Goal: Find specific page/section: Find specific page/section

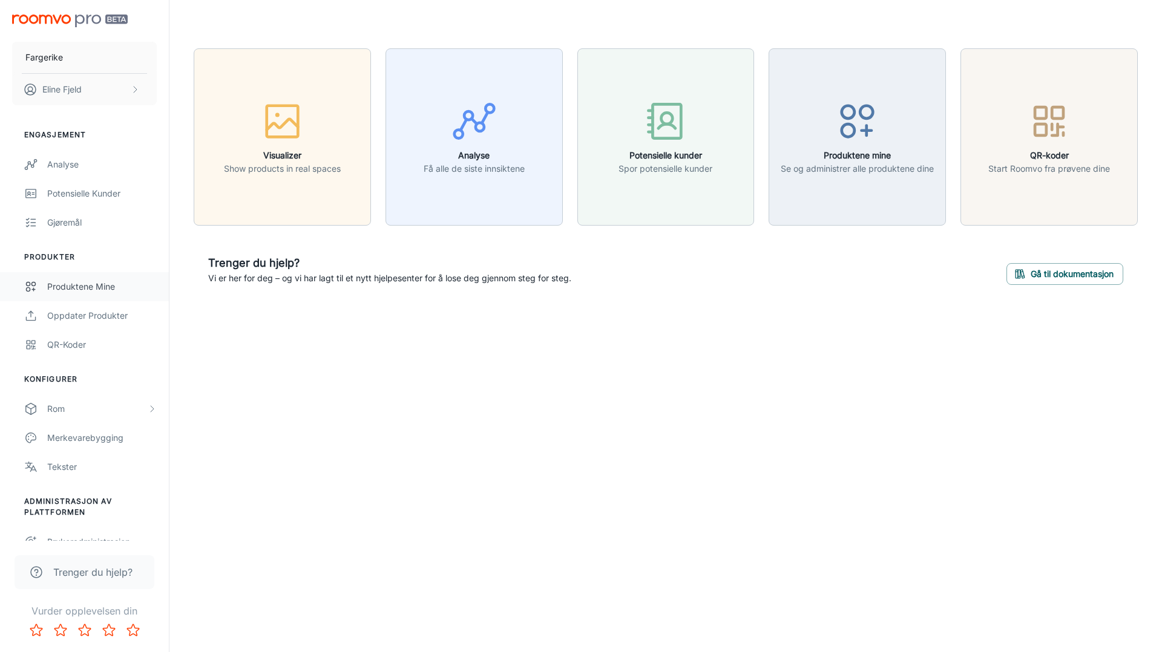
click at [65, 278] on link "Produktene mine" at bounding box center [84, 286] width 169 height 29
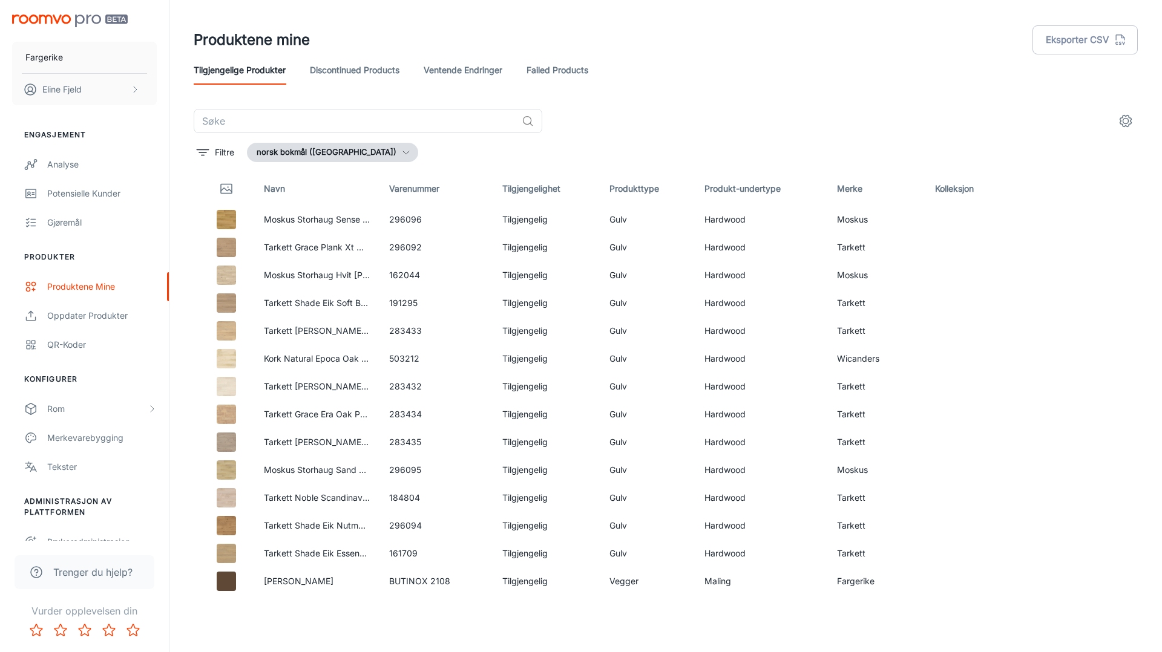
click at [550, 75] on link "Failed Products" at bounding box center [557, 70] width 62 height 29
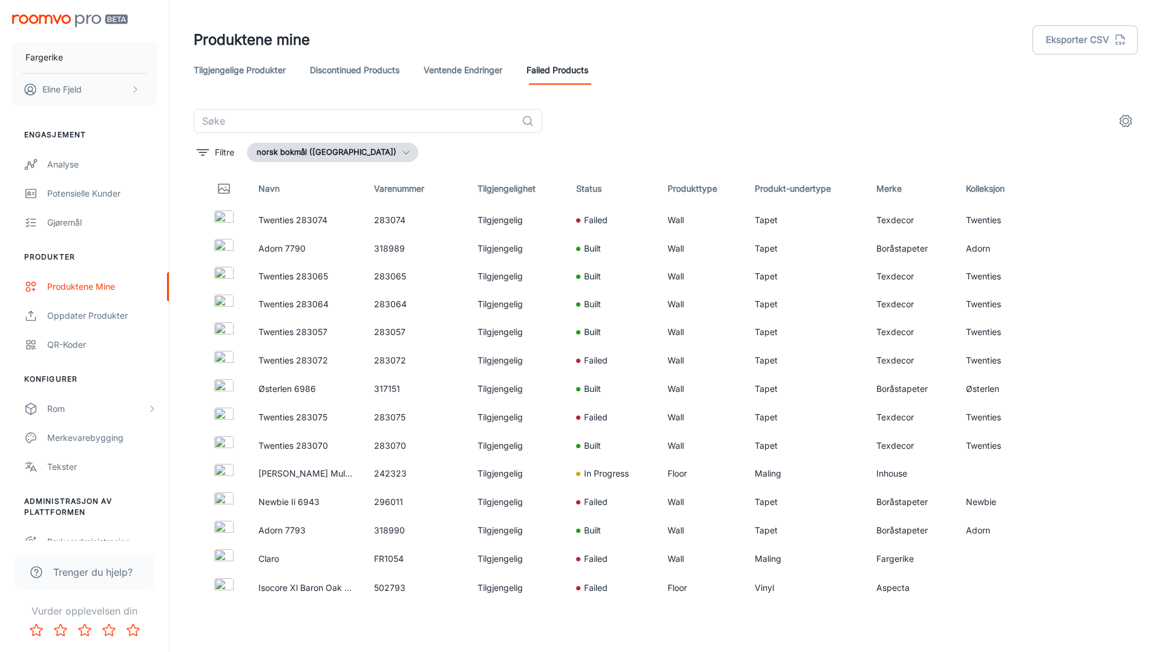
click at [251, 79] on link "Tilgjengelige produkter" at bounding box center [240, 70] width 92 height 29
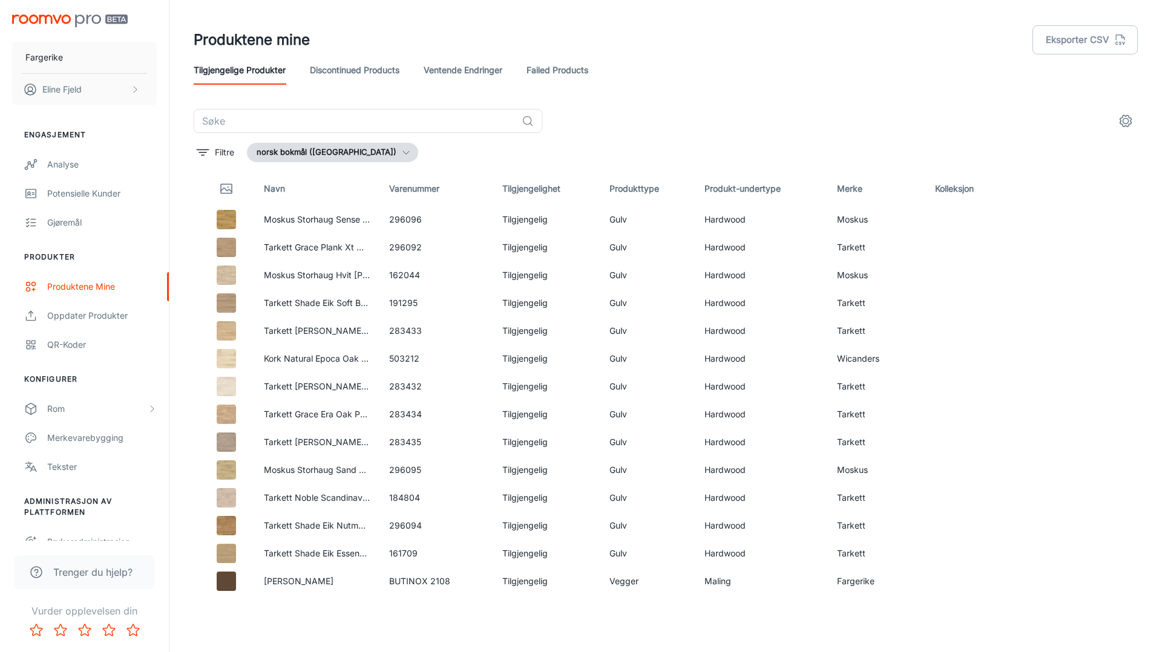
click at [1124, 123] on icon "settings" at bounding box center [1125, 121] width 15 height 15
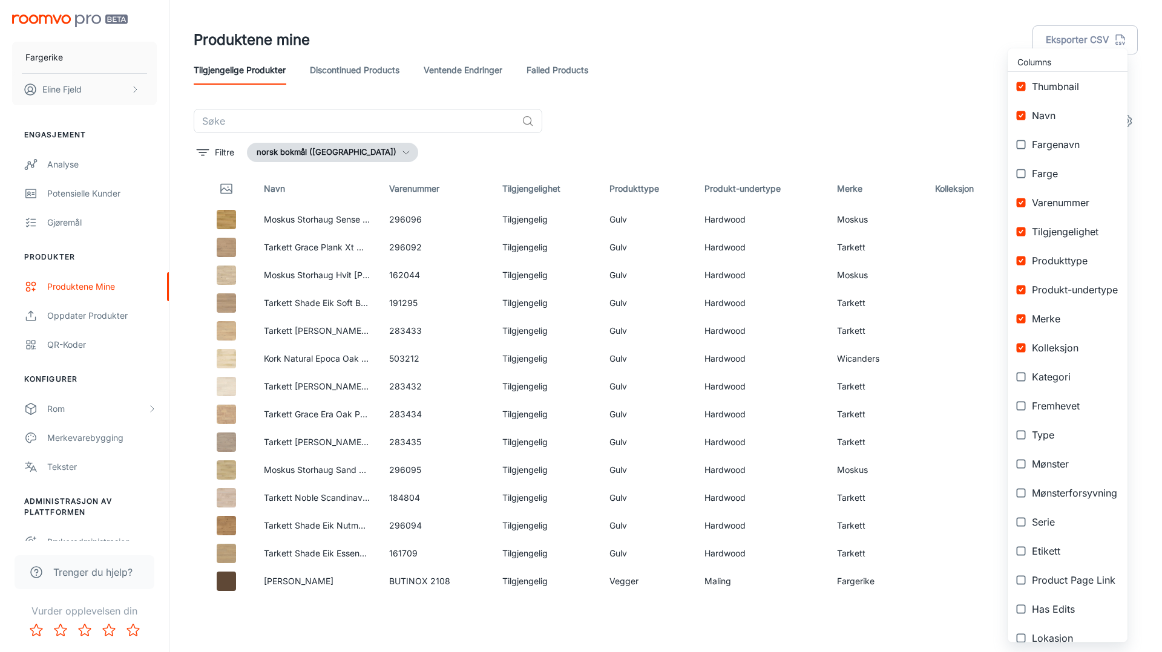
click at [804, 123] on div at bounding box center [581, 326] width 1162 height 652
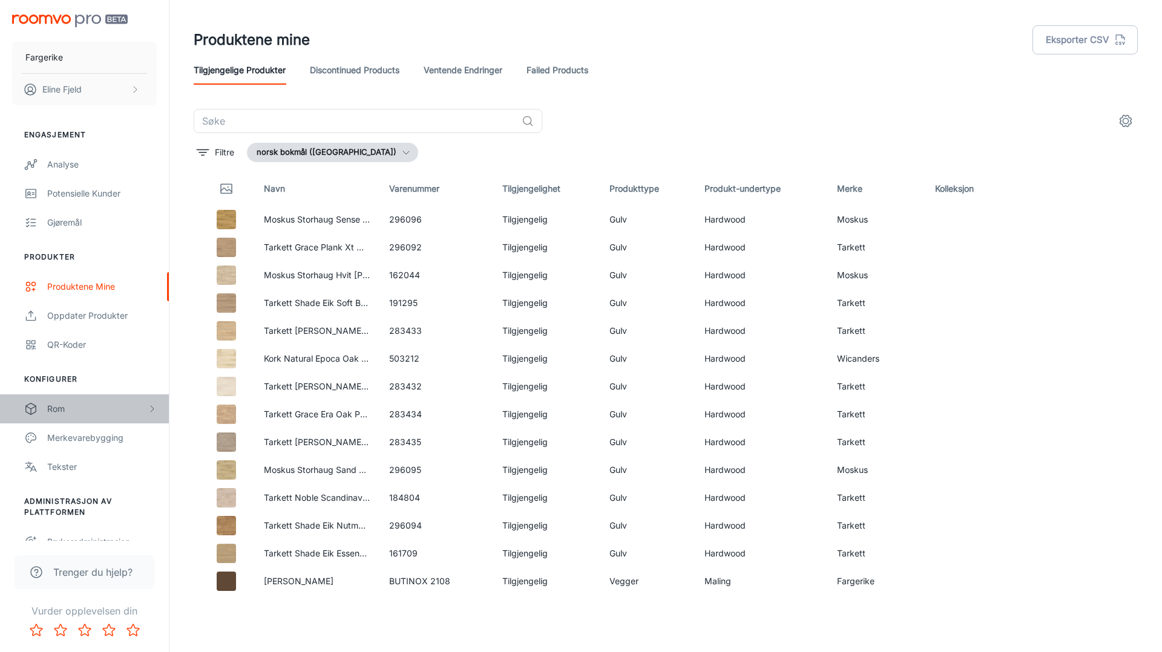
click at [104, 410] on div "Rom" at bounding box center [97, 408] width 100 height 13
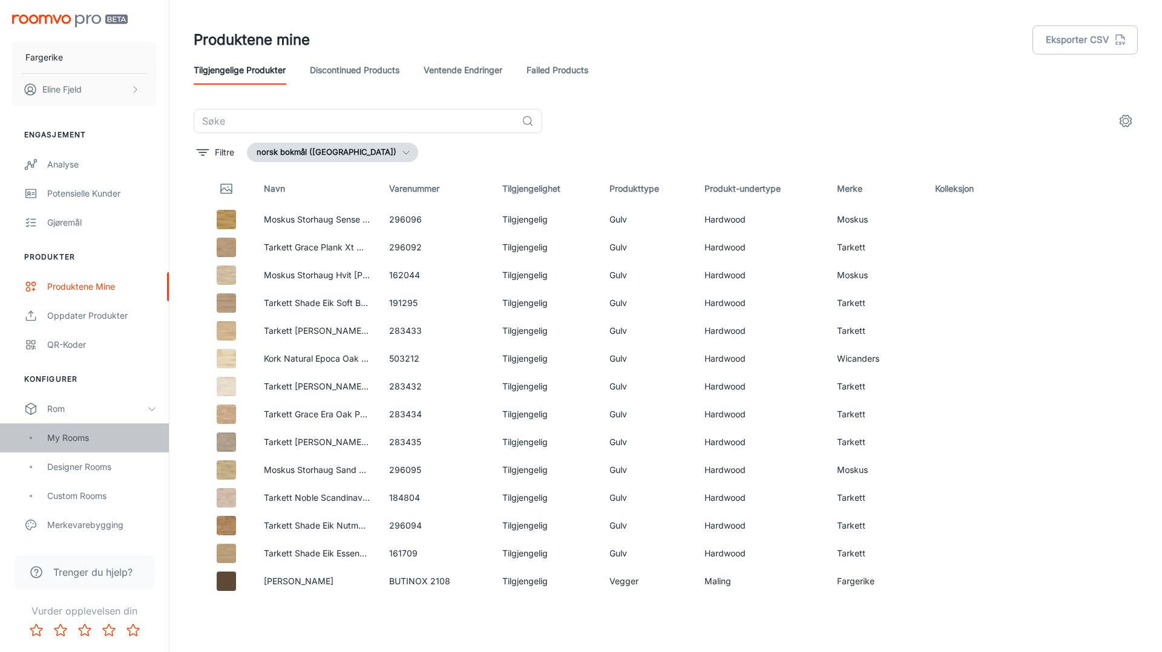
click at [90, 442] on div "My Rooms" at bounding box center [102, 437] width 110 height 13
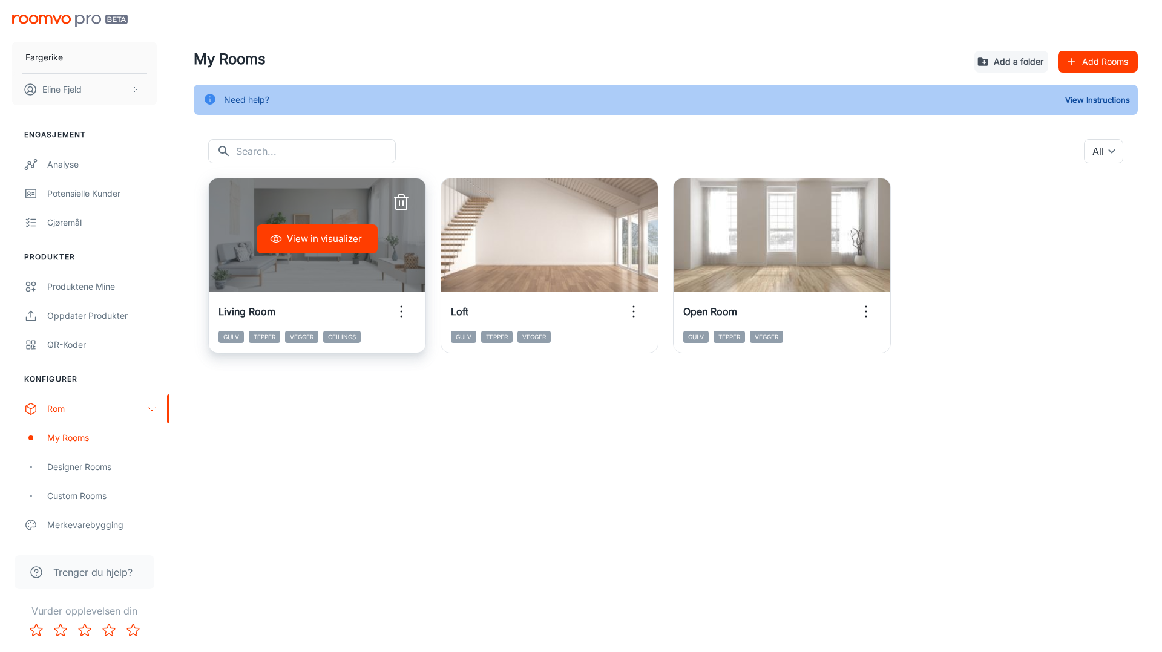
click at [343, 313] on div "Living Room" at bounding box center [317, 311] width 217 height 39
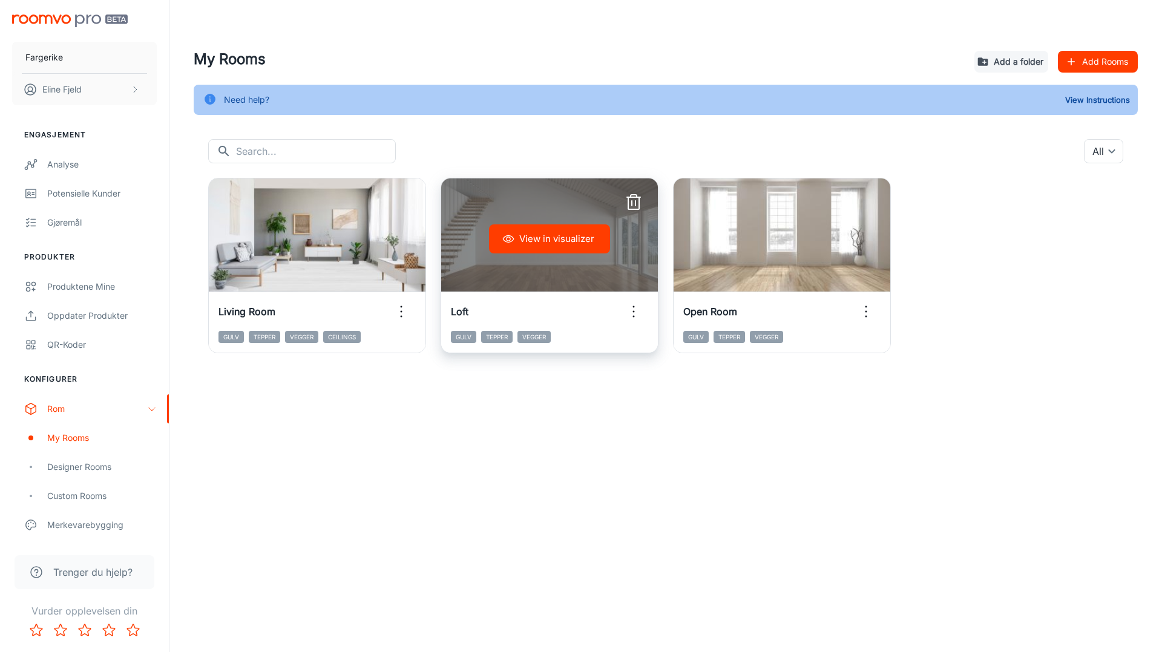
click at [569, 236] on button "View in visualizer" at bounding box center [549, 238] width 121 height 29
